Goal: Use online tool/utility: Utilize a website feature to perform a specific function

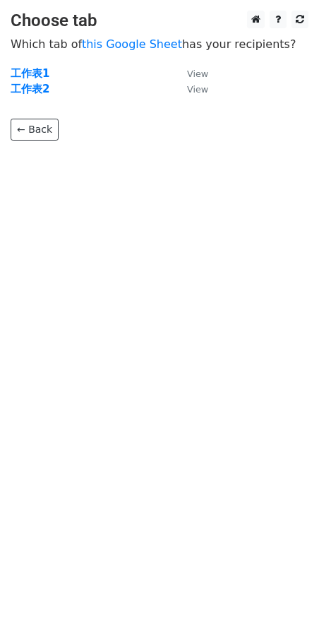
click at [36, 98] on p "← Back" at bounding box center [160, 119] width 298 height 43
click at [39, 93] on strong "工作表2" at bounding box center [30, 89] width 39 height 13
